Goal: Information Seeking & Learning: Understand process/instructions

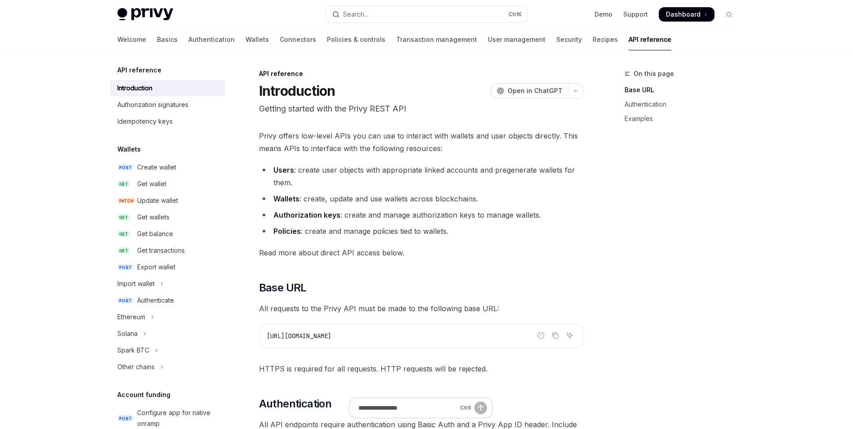
click at [735, 139] on div "On this page Base URL Authentication Examples" at bounding box center [675, 248] width 137 height 361
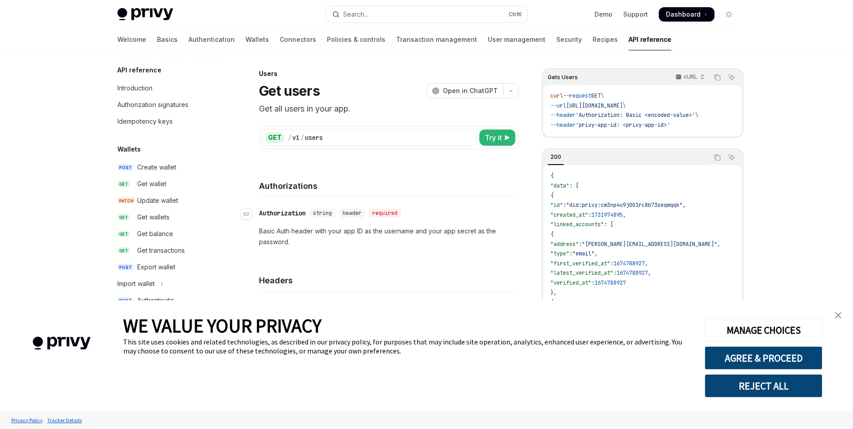
scroll to position [531, 0]
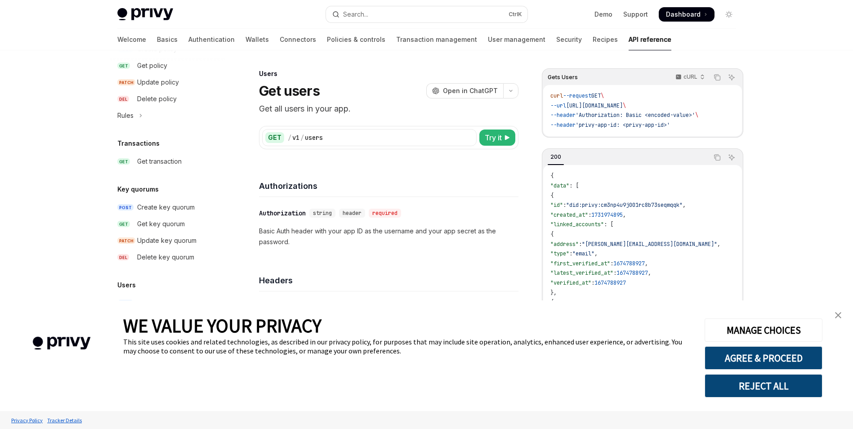
click at [837, 314] on img "close banner" at bounding box center [838, 315] width 6 height 6
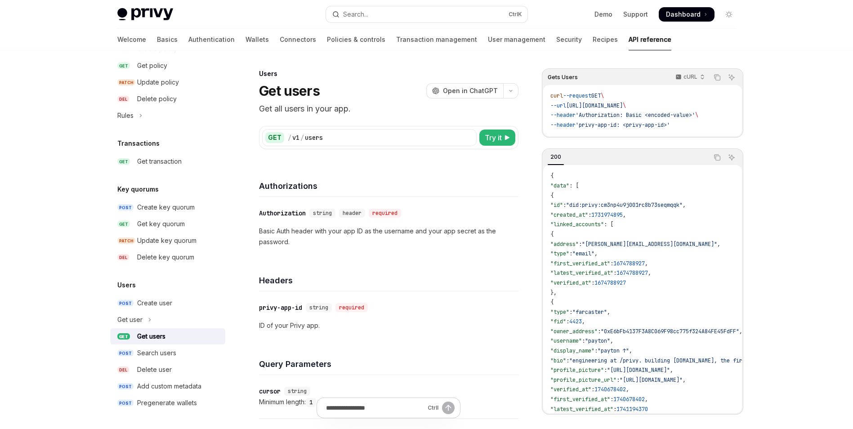
scroll to position [135, 0]
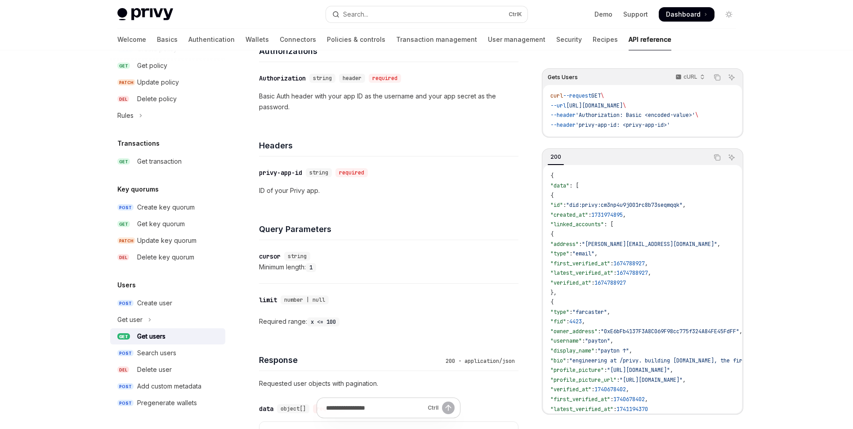
click at [133, 320] on span "WE VALUE YOUR PRIVACY" at bounding box center [222, 325] width 198 height 23
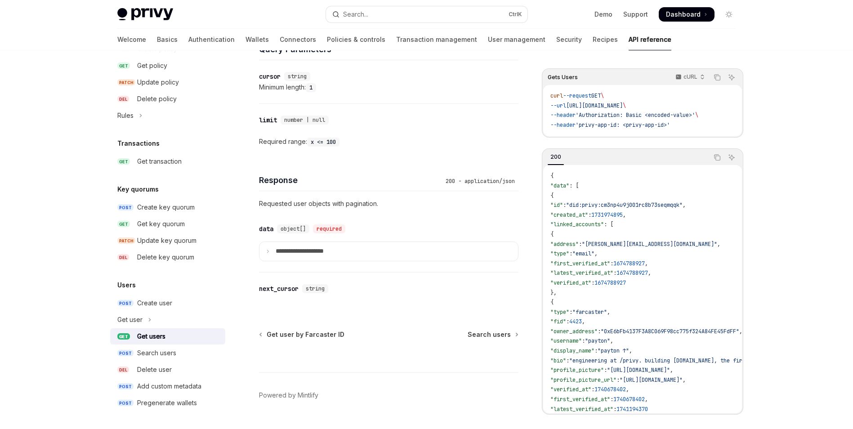
scroll to position [336, 0]
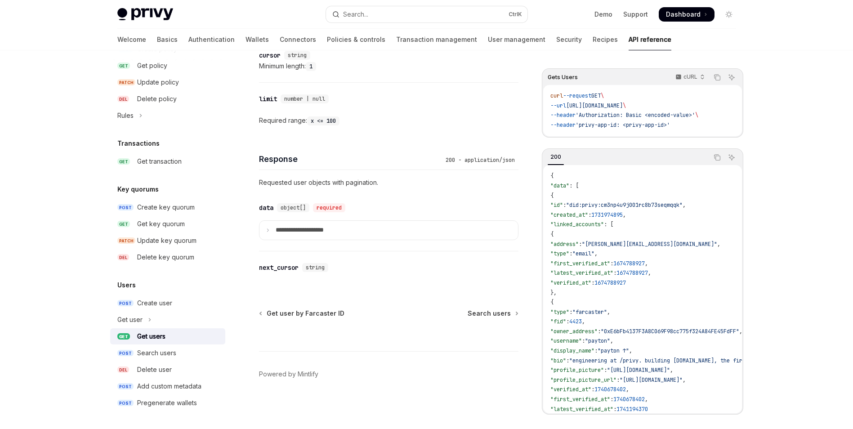
click at [154, 353] on div "This site uses cookies and related technologies, as described in our privacy po…" at bounding box center [407, 346] width 568 height 18
click at [133, 314] on span "WE VALUE YOUR PRIVACY" at bounding box center [222, 325] width 198 height 23
click at [136, 319] on span "WE VALUE YOUR PRIVACY" at bounding box center [222, 325] width 198 height 23
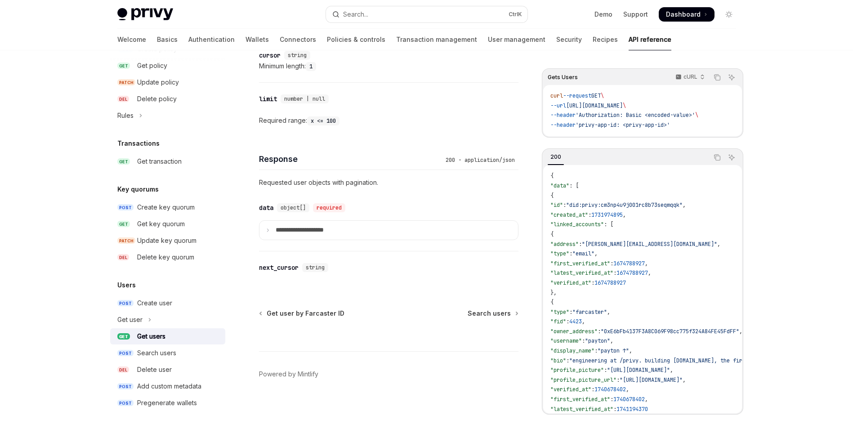
drag, startPoint x: 136, startPoint y: 319, endPoint x: 172, endPoint y: 319, distance: 36.0
click at [172, 319] on span "WE VALUE YOUR PRIVACY" at bounding box center [222, 325] width 198 height 23
click at [269, 8] on div "Privy Docs home page" at bounding box center [218, 14] width 202 height 13
click at [135, 320] on span "WE VALUE YOUR PRIVACY" at bounding box center [222, 325] width 198 height 23
click at [148, 318] on span "WE VALUE YOUR PRIVACY" at bounding box center [222, 325] width 198 height 23
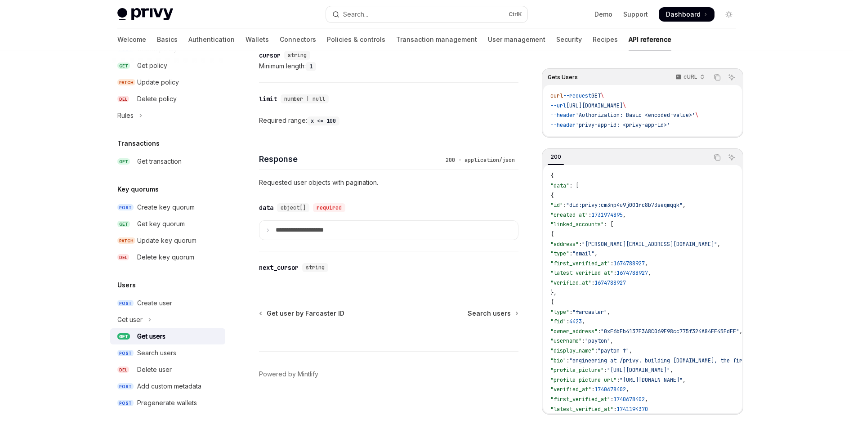
click at [148, 319] on span "WE VALUE YOUR PRIVACY" at bounding box center [222, 325] width 198 height 23
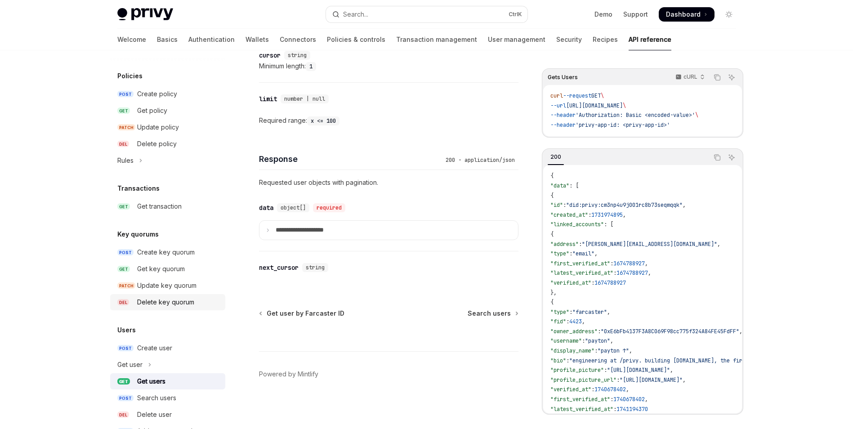
scroll to position [531, 0]
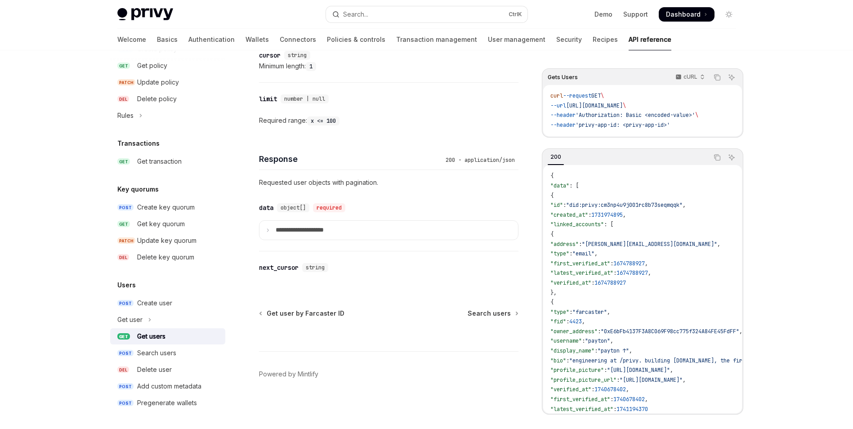
click at [145, 317] on span "WE VALUE YOUR PRIVACY" at bounding box center [222, 325] width 198 height 23
